Goal: Information Seeking & Learning: Find specific fact

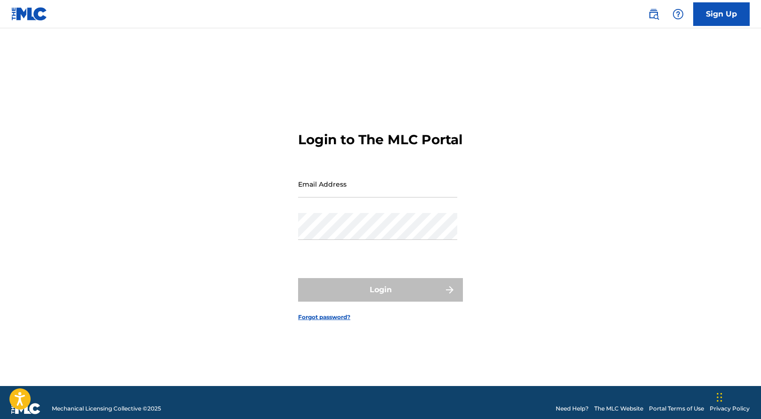
click at [351, 196] on input "Email Address" at bounding box center [377, 183] width 159 height 27
type input "[EMAIL_ADDRESS][DOMAIN_NAME]"
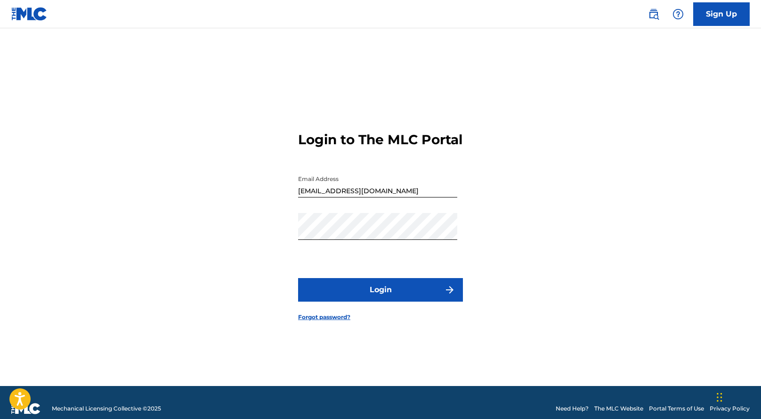
click at [386, 293] on button "Login" at bounding box center [380, 290] width 165 height 24
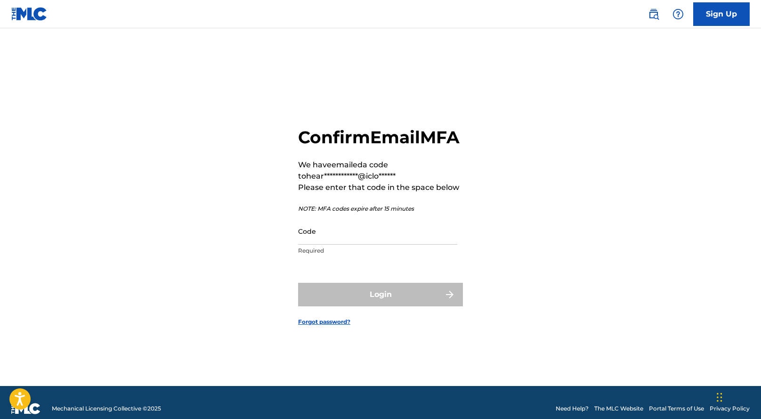
click at [311, 244] on input "Code" at bounding box center [377, 230] width 159 height 27
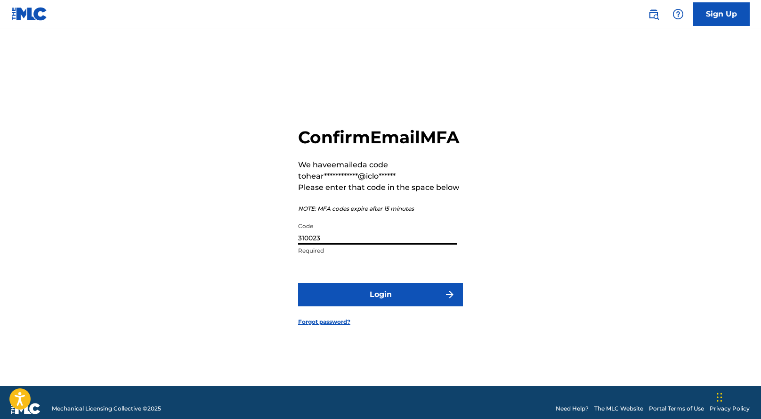
type input "310023"
click at [359, 299] on button "Login" at bounding box center [380, 294] width 165 height 24
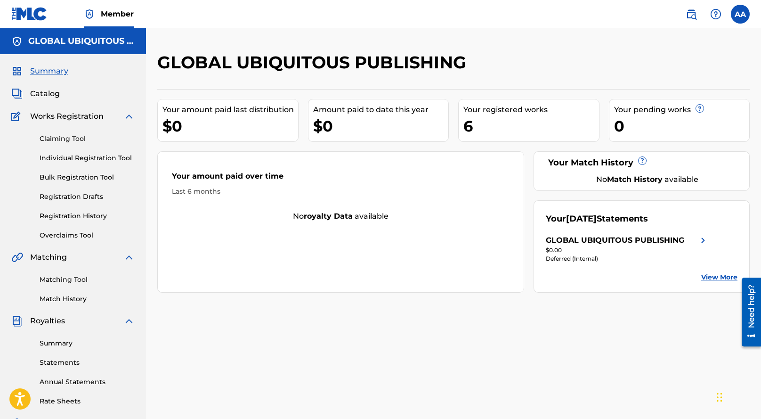
click at [110, 158] on link "Individual Registration Tool" at bounding box center [87, 158] width 95 height 10
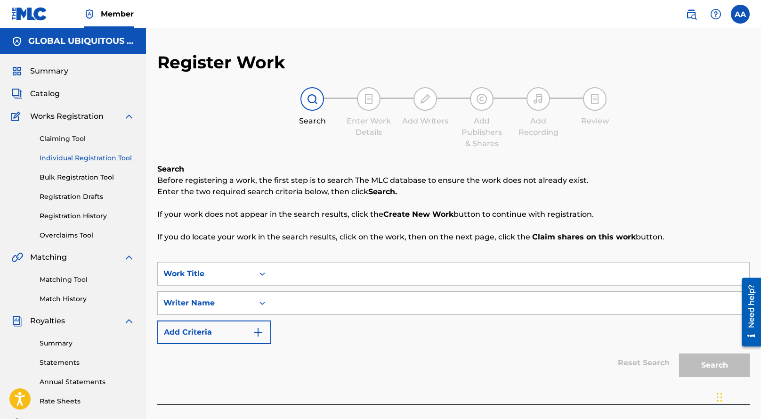
click at [98, 177] on link "Bulk Registration Tool" at bounding box center [87, 177] width 95 height 10
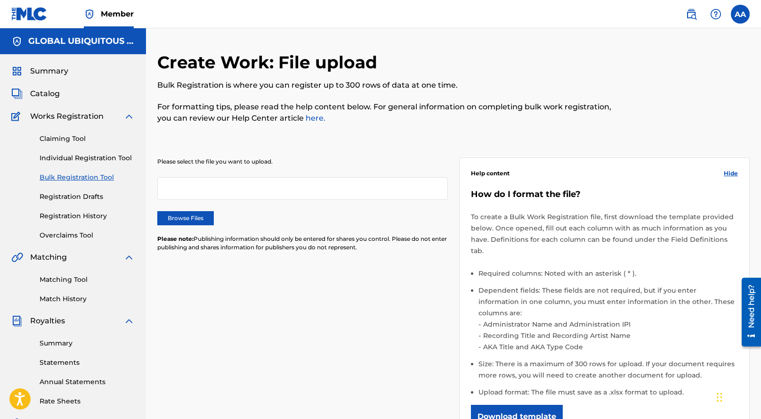
click at [98, 214] on link "Registration History" at bounding box center [87, 216] width 95 height 10
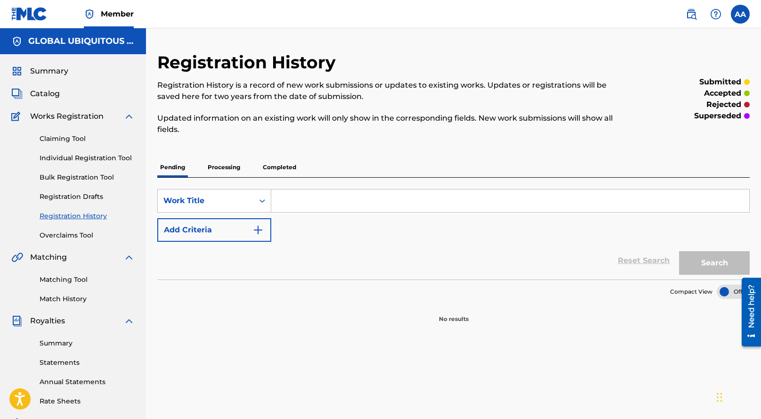
click at [74, 141] on link "Claiming Tool" at bounding box center [87, 139] width 95 height 10
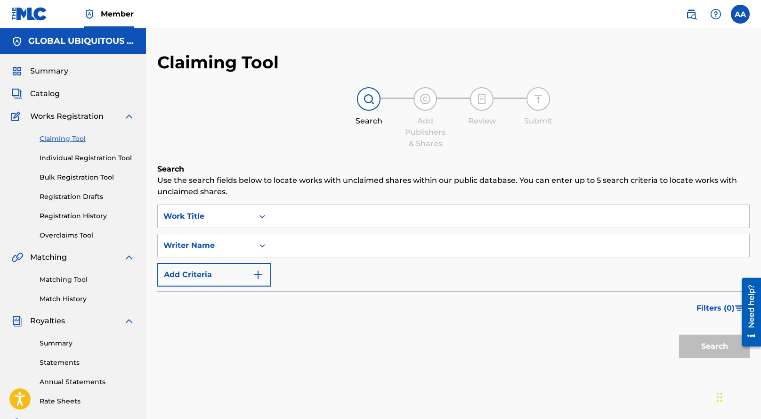
click at [73, 281] on link "Matching Tool" at bounding box center [87, 279] width 95 height 10
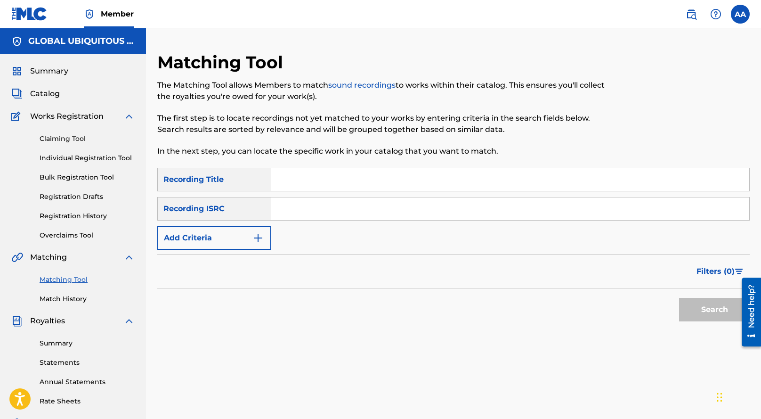
click at [292, 205] on input "Search Form" at bounding box center [510, 208] width 478 height 23
paste input "GBKQU2499019"
click at [679, 298] on button "Search" at bounding box center [714, 310] width 71 height 24
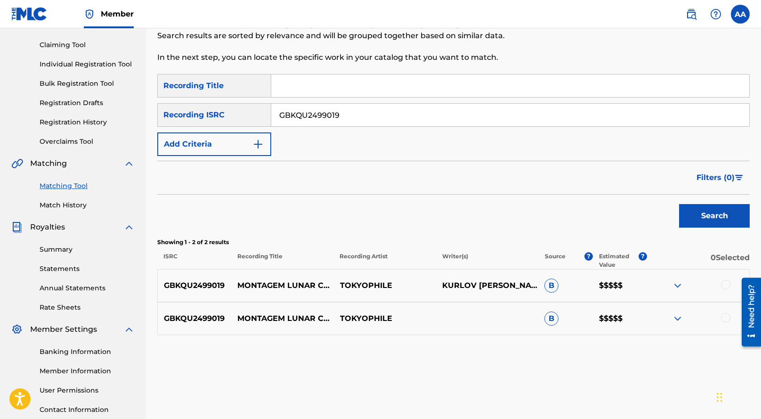
scroll to position [150, 0]
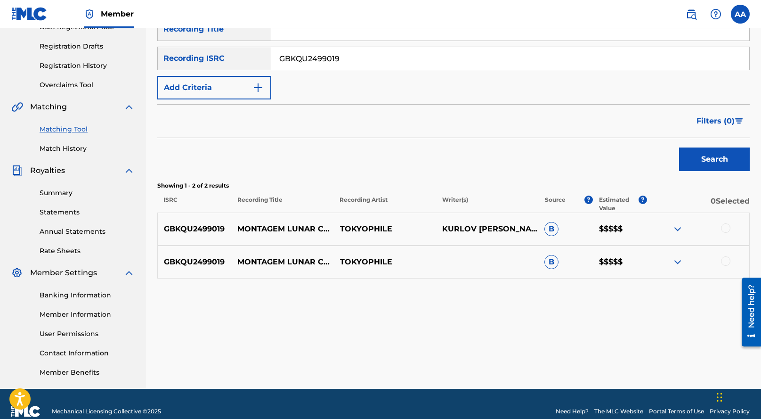
drag, startPoint x: 351, startPoint y: 58, endPoint x: 233, endPoint y: 52, distance: 117.8
click at [237, 52] on div "SearchWithCriteriaf5ed5162-2244-4a1b-aeb5-d8b16f37ae3a Recording ISRC GBKQU2499…" at bounding box center [453, 59] width 592 height 24
paste input "53165"
click at [679, 147] on button "Search" at bounding box center [714, 159] width 71 height 24
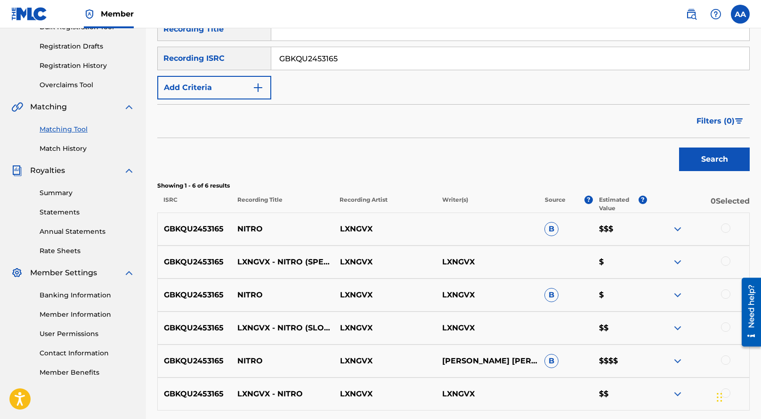
scroll to position [234, 0]
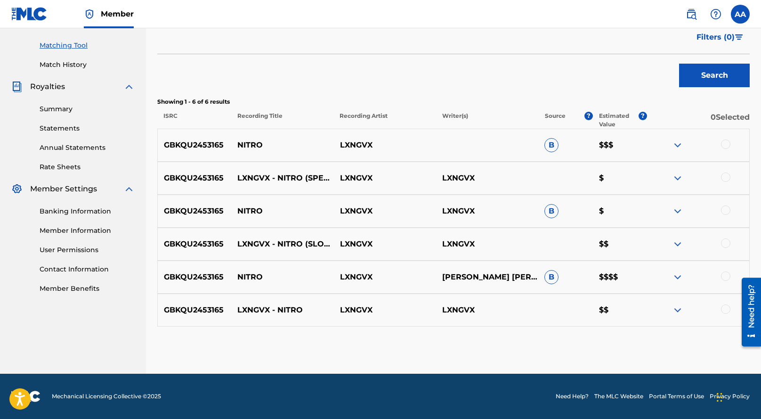
click at [676, 281] on img at bounding box center [677, 276] width 11 height 11
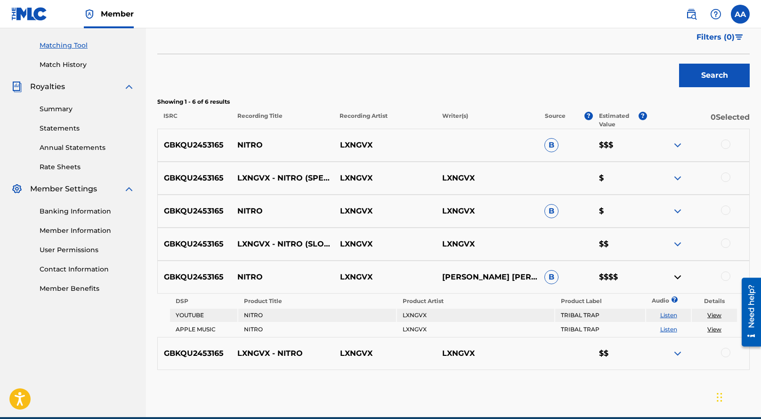
click at [678, 144] on img at bounding box center [677, 144] width 11 height 11
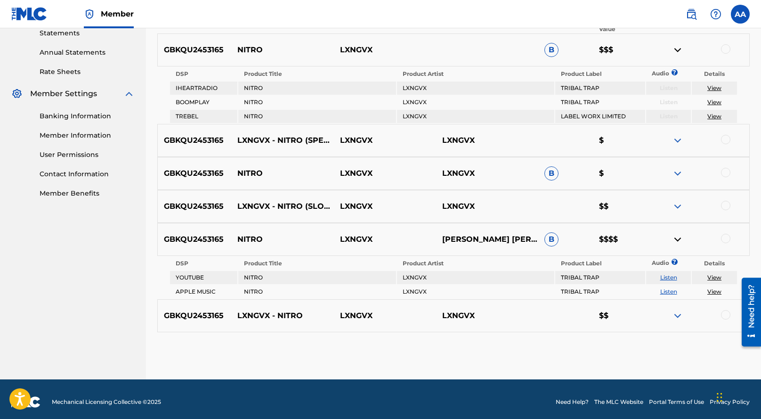
scroll to position [335, 0]
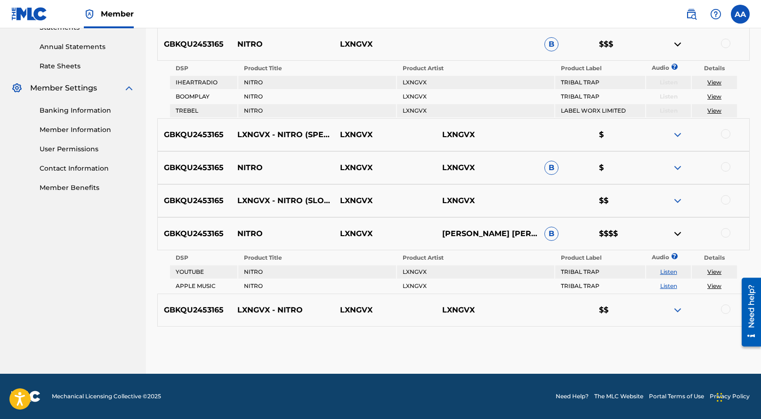
click at [676, 306] on img at bounding box center [677, 309] width 11 height 11
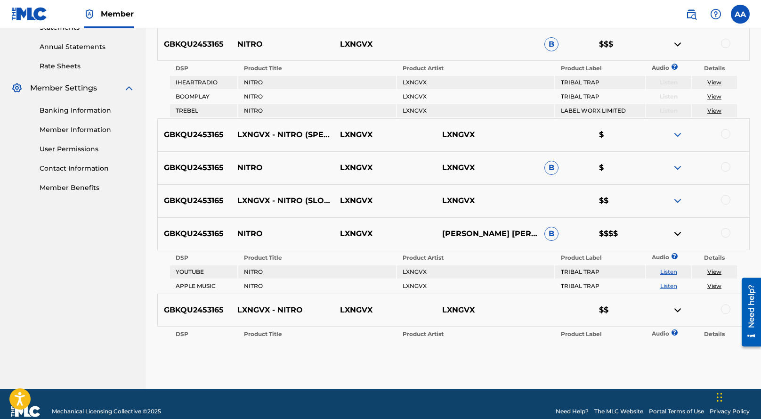
click at [680, 201] on img at bounding box center [677, 200] width 11 height 11
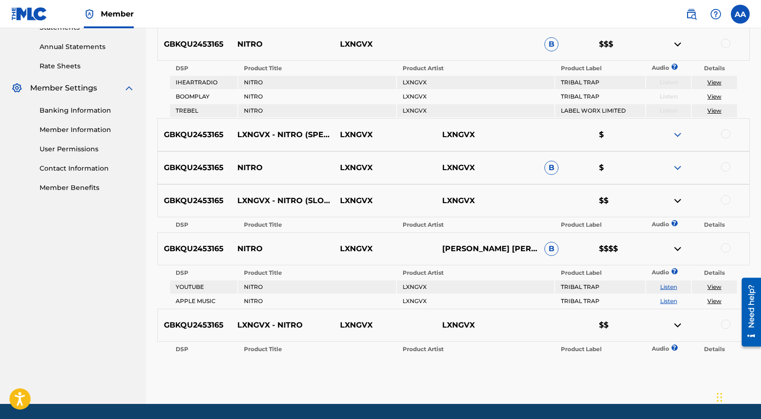
click at [680, 174] on div "GBKQU2453165 NITRO LXNGVX LXNGVX B $" at bounding box center [453, 167] width 592 height 33
click at [678, 169] on img at bounding box center [677, 167] width 11 height 11
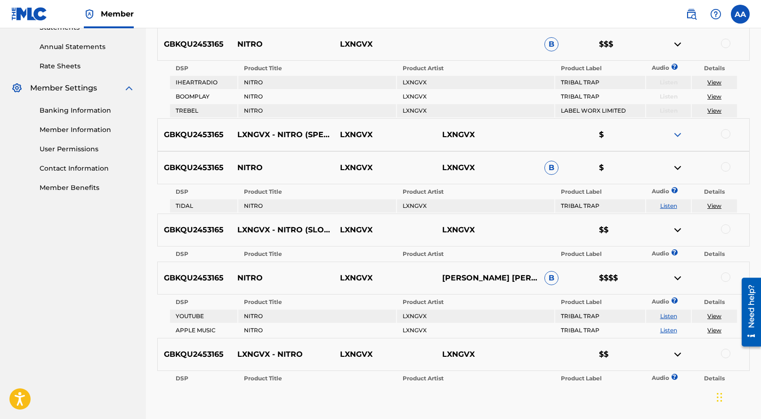
click at [678, 133] on img at bounding box center [677, 134] width 11 height 11
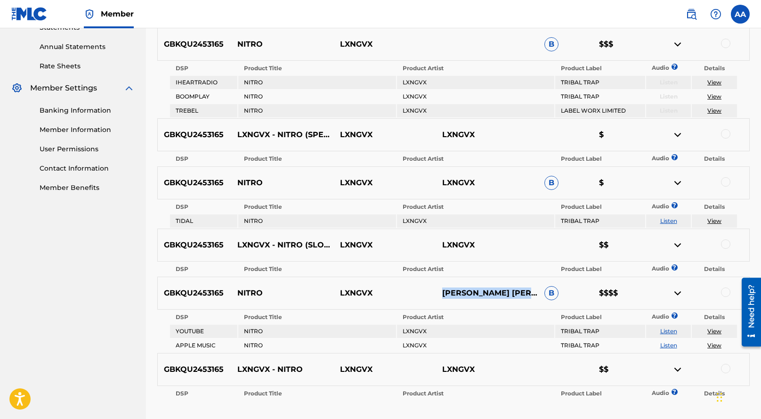
drag, startPoint x: 478, startPoint y: 298, endPoint x: 438, endPoint y: 288, distance: 41.2
click at [438, 288] on p "[PERSON_NAME] [PERSON_NAME], LXNGVX" at bounding box center [487, 292] width 102 height 11
copy p "[PERSON_NAME] [PERSON_NAME]"
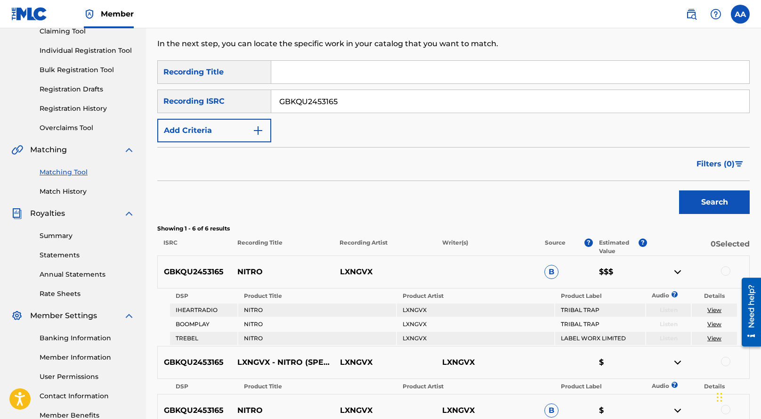
scroll to position [0, 0]
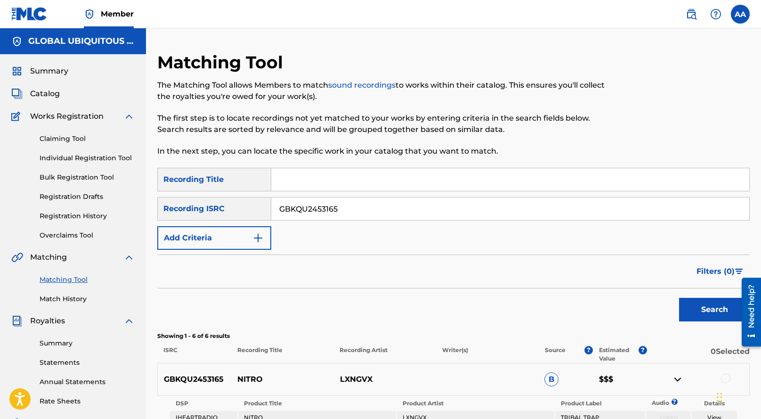
drag, startPoint x: 345, startPoint y: 205, endPoint x: 265, endPoint y: 186, distance: 82.6
click at [265, 186] on div "SearchWithCriteriacd03631c-dcd0-4506-92b8-f692497c8276 Recording Title SearchWi…" at bounding box center [453, 209] width 592 height 82
paste input "CA5KR249141"
type input "CA5KR2491415"
click at [679, 298] on button "Search" at bounding box center [714, 310] width 71 height 24
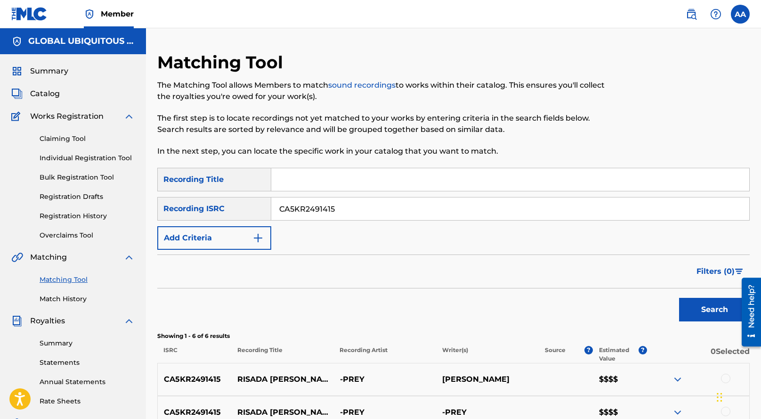
scroll to position [232, 0]
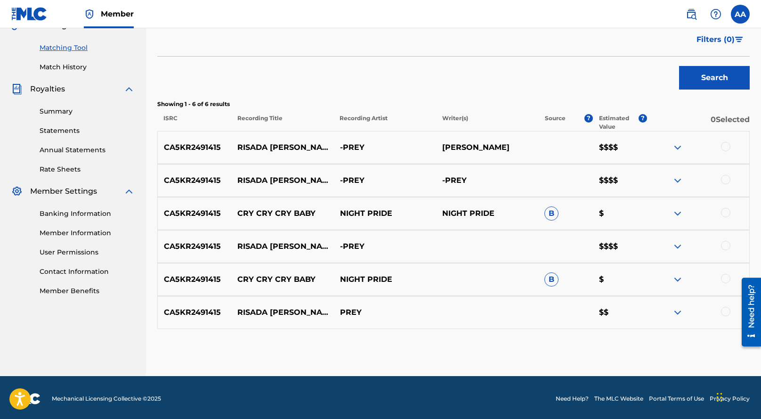
click at [682, 246] on img at bounding box center [677, 246] width 11 height 11
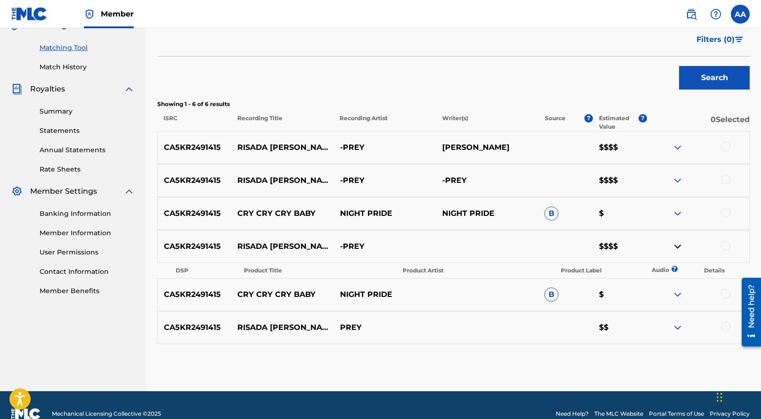
click at [674, 184] on img at bounding box center [677, 180] width 11 height 11
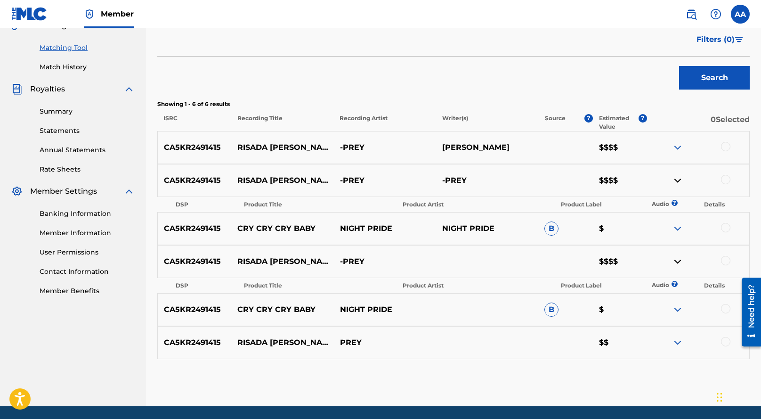
click at [679, 151] on img at bounding box center [677, 147] width 11 height 11
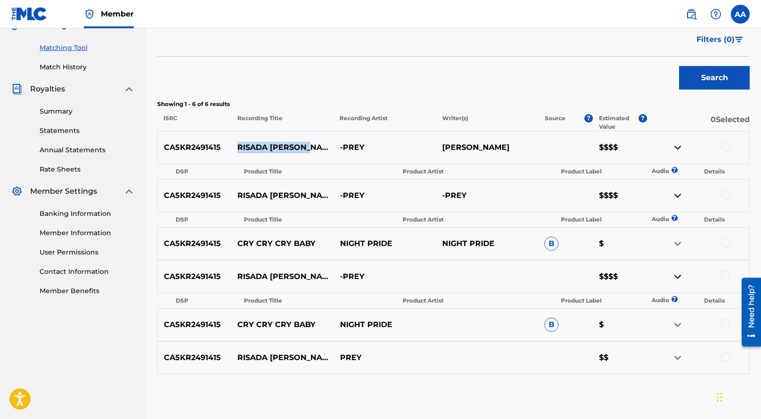
drag, startPoint x: 314, startPoint y: 150, endPoint x: 234, endPoint y: 150, distance: 80.0
click at [234, 150] on p "RISADA [PERSON_NAME] 01" at bounding box center [282, 147] width 102 height 11
copy p "RISADA [PERSON_NAME] 01"
drag, startPoint x: 522, startPoint y: 152, endPoint x: 432, endPoint y: 152, distance: 89.4
click at [432, 152] on div "CA5KR2491415 RISADA [PERSON_NAME] 01 -PREY [PERSON_NAME] $$$$" at bounding box center [453, 147] width 592 height 33
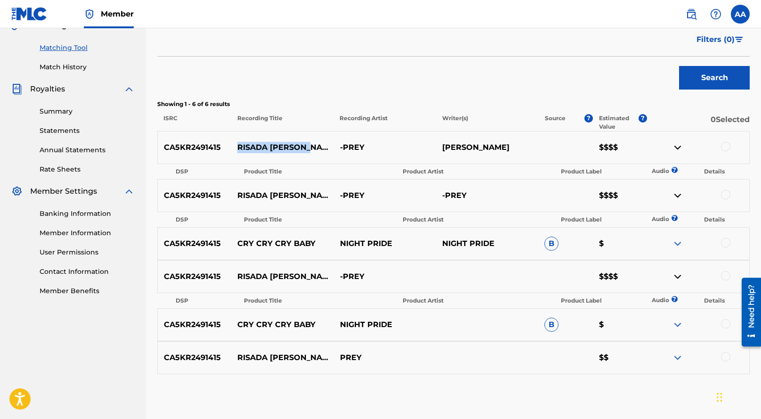
copy div "[PERSON_NAME]"
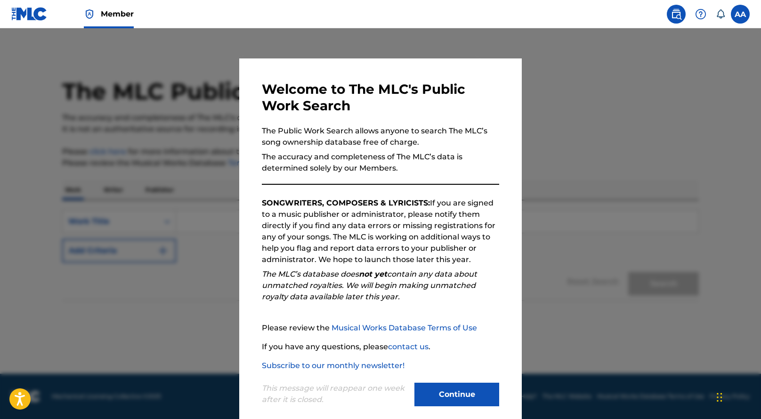
click at [433, 381] on div "This message will reappear one week after it is closed. Continue" at bounding box center [380, 389] width 237 height 37
click at [451, 403] on button "Continue" at bounding box center [456, 394] width 85 height 24
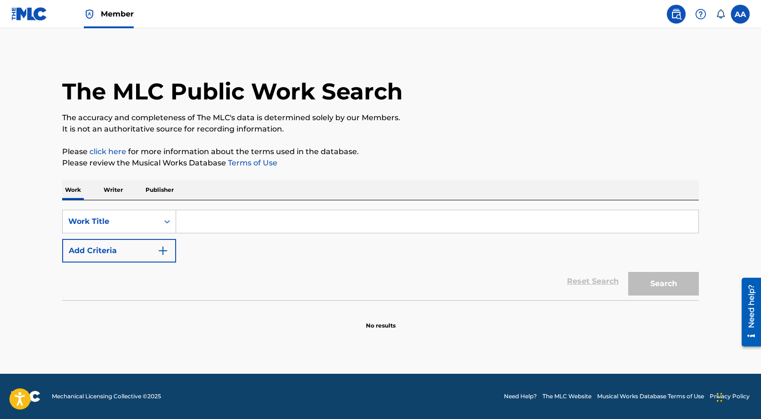
click at [154, 253] on button "Add Criteria" at bounding box center [119, 251] width 114 height 24
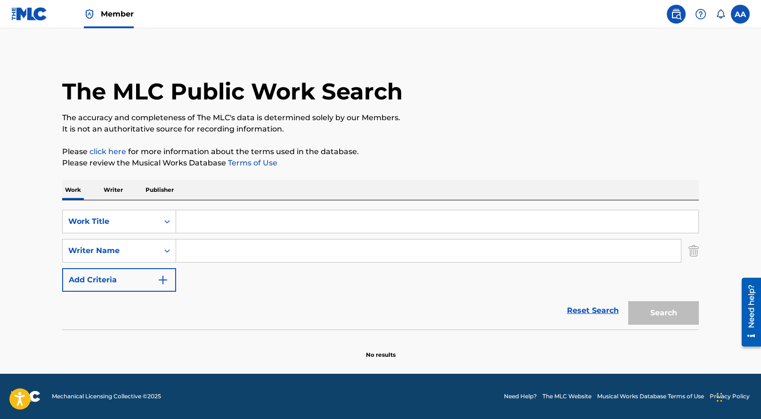
click at [204, 251] on input "Search Form" at bounding box center [428, 250] width 505 height 23
paste input "[PERSON_NAME] [PERSON_NAME]"
type input "[PERSON_NAME] [PERSON_NAME]"
click at [206, 228] on input "Search Form" at bounding box center [437, 221] width 522 height 23
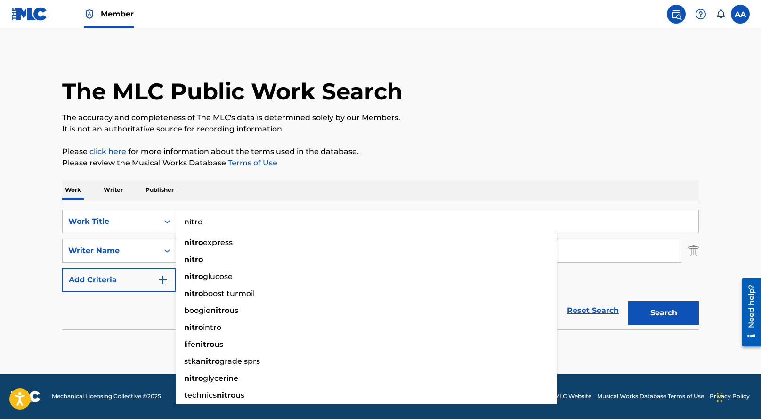
click at [628, 301] on button "Search" at bounding box center [663, 313] width 71 height 24
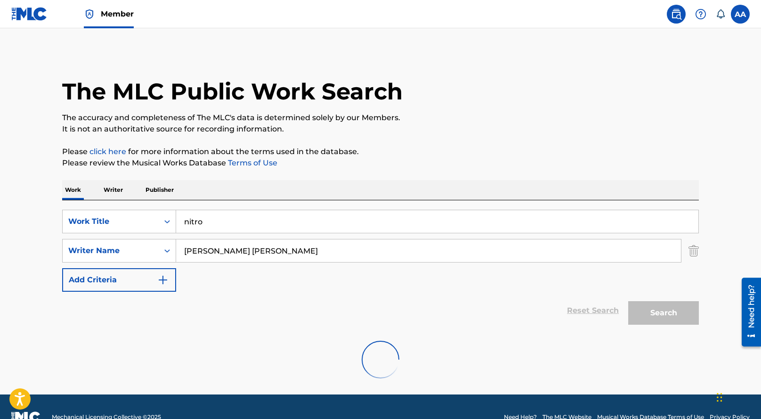
click at [628, 301] on button "Search" at bounding box center [663, 313] width 71 height 24
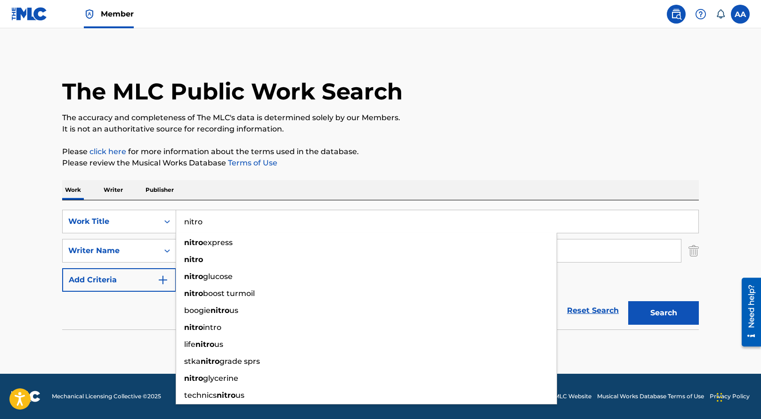
click at [255, 192] on div "Work Writer Publisher" at bounding box center [380, 190] width 636 height 20
drag, startPoint x: 221, startPoint y: 221, endPoint x: 151, endPoint y: 195, distance: 75.2
click at [151, 195] on div "Work Writer Publisher SearchWithCriteria4202885d-4b27-4b23-a075-01d40fdbe99c Wo…" at bounding box center [380, 269] width 636 height 179
paste input "RISADA [PERSON_NAME] 01"
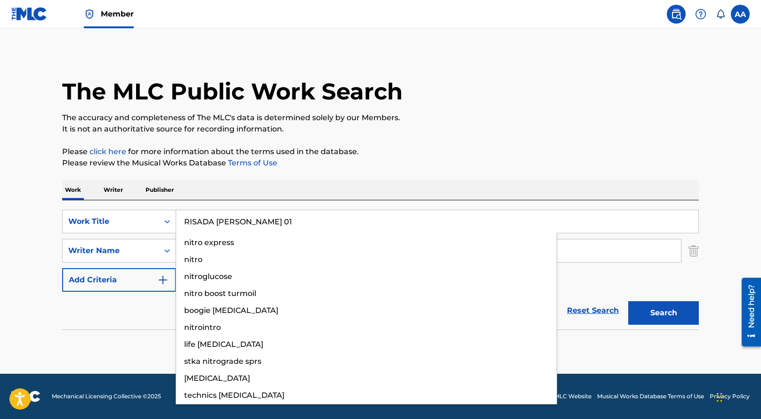
type input "RISADA [PERSON_NAME] 01"
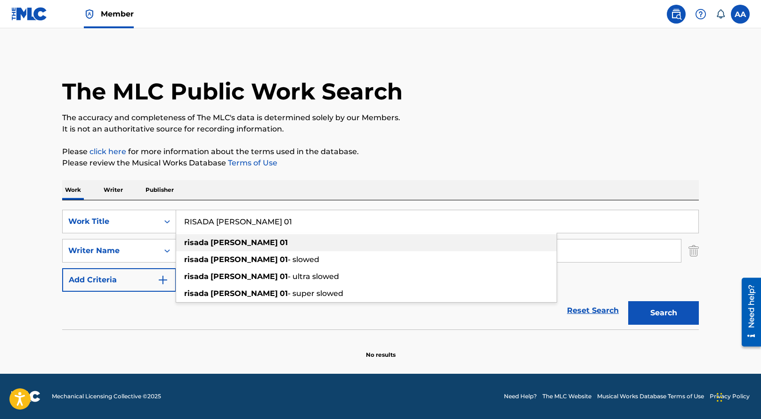
click at [305, 175] on div "The MLC Public Work Search The accuracy and completeness of The MLC's data is d…" at bounding box center [380, 205] width 659 height 307
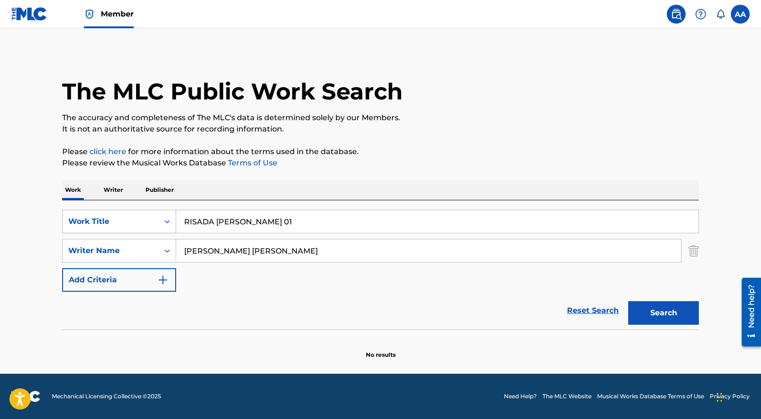
drag, startPoint x: 302, startPoint y: 254, endPoint x: 159, endPoint y: 228, distance: 145.0
click at [161, 229] on div "SearchWithCriteria4202885d-4b27-4b23-a075-01d40fdbe99c Work Title RISADA CHUCK …" at bounding box center [380, 250] width 636 height 82
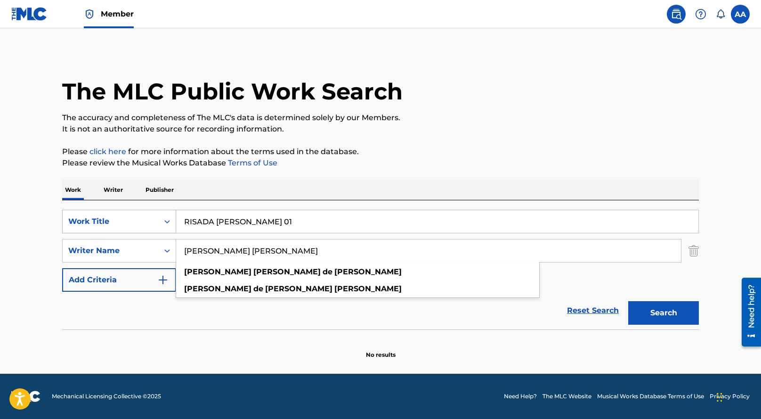
paste input "[PERSON_NAME]"
type input "[PERSON_NAME]"
click at [628, 301] on button "Search" at bounding box center [663, 313] width 71 height 24
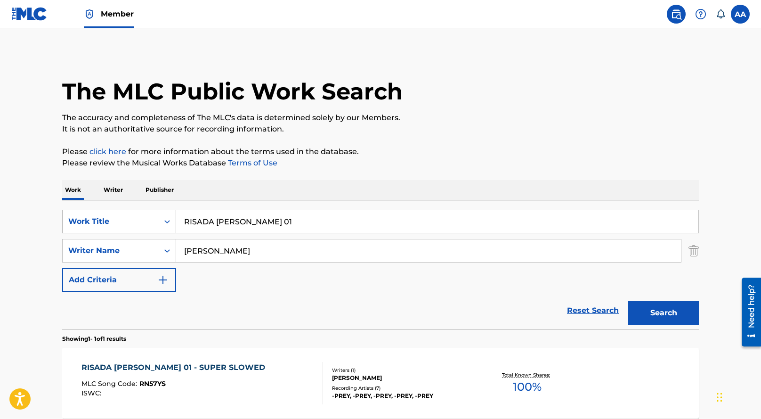
scroll to position [94, 0]
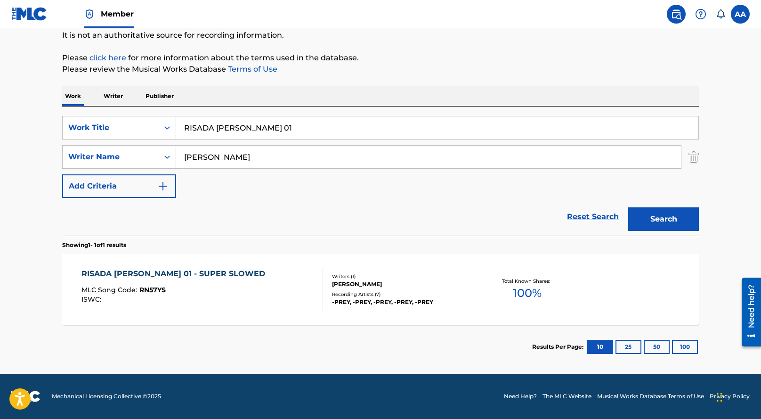
click at [290, 295] on div "RISADA CHUCK 01 - SUPER SLOWED MLC Song Code : RN57YS ISWC :" at bounding box center [202, 289] width 242 height 42
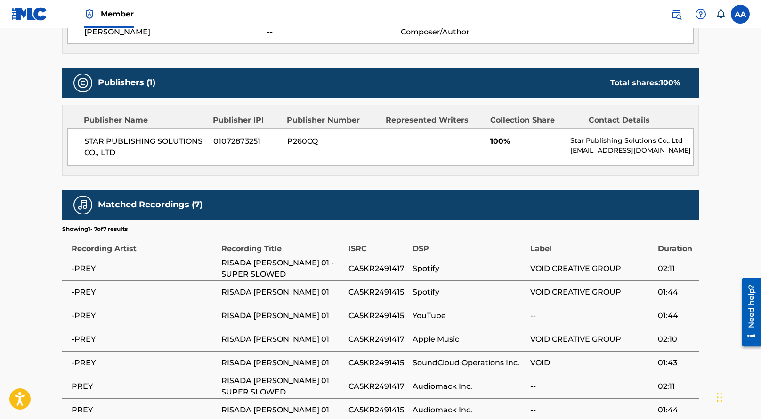
scroll to position [359, 0]
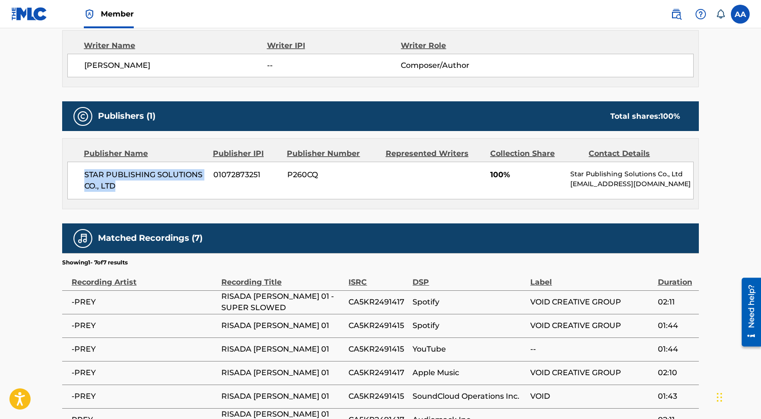
drag, startPoint x: 119, startPoint y: 164, endPoint x: 80, endPoint y: 153, distance: 40.7
click at [80, 161] on div "STAR PUBLISHING SOLUTIONS CO., LTD 01072873251 P260CQ 100% Star Publishing Solu…" at bounding box center [380, 180] width 626 height 38
click at [0, 0] on div "Member AA AA Adams Armani hearse-minder-0v@icloud.com Notification Preferences …" at bounding box center [380, 78] width 761 height 874
